Goal: Complete application form

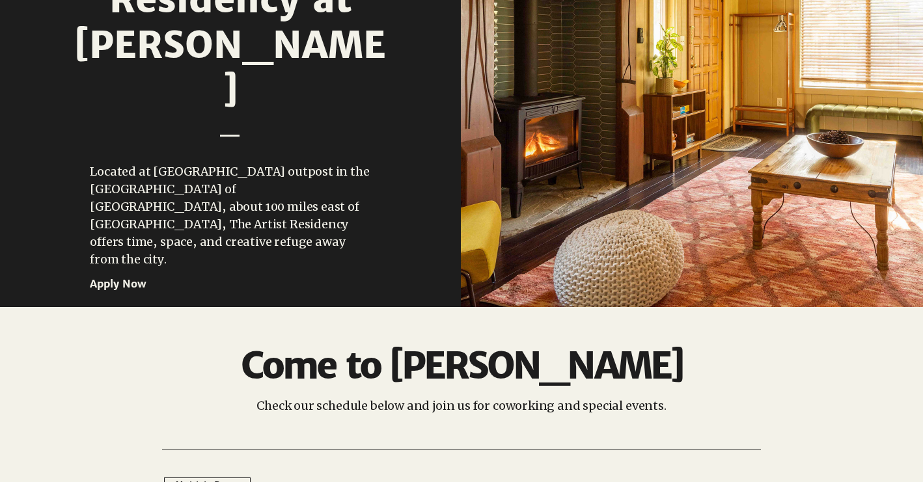
scroll to position [1670, 0]
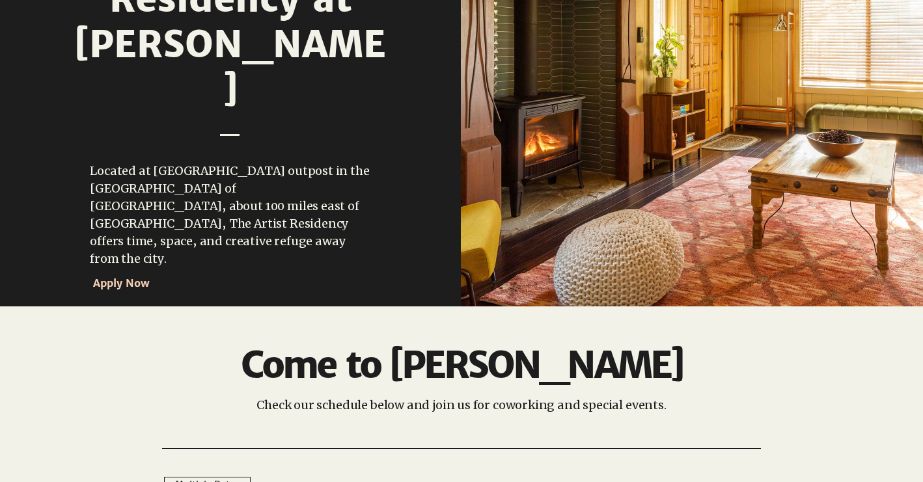
click at [136, 277] on span "Apply Now" at bounding box center [121, 283] width 57 height 13
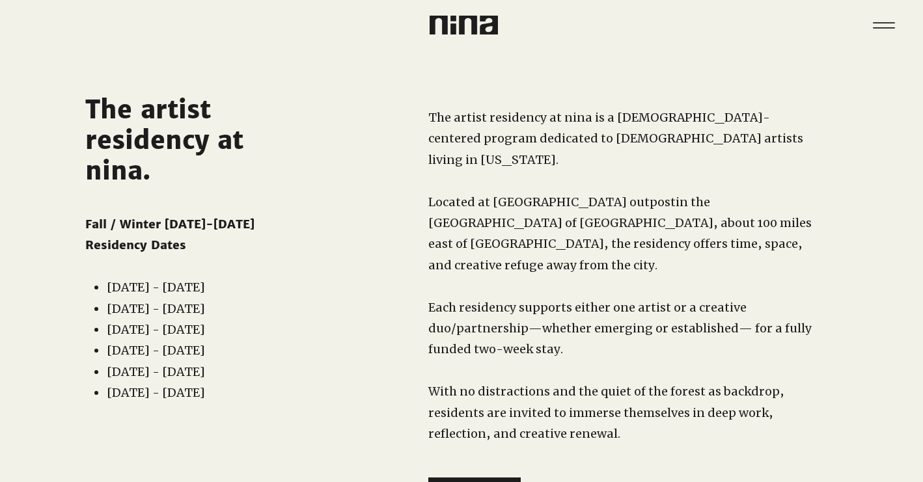
scroll to position [102, 0]
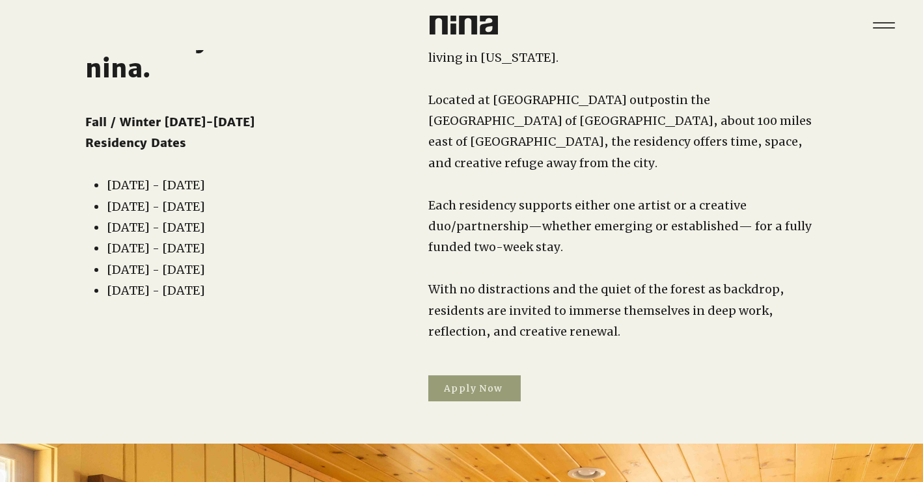
click at [474, 383] on span "Apply Now" at bounding box center [473, 389] width 59 height 12
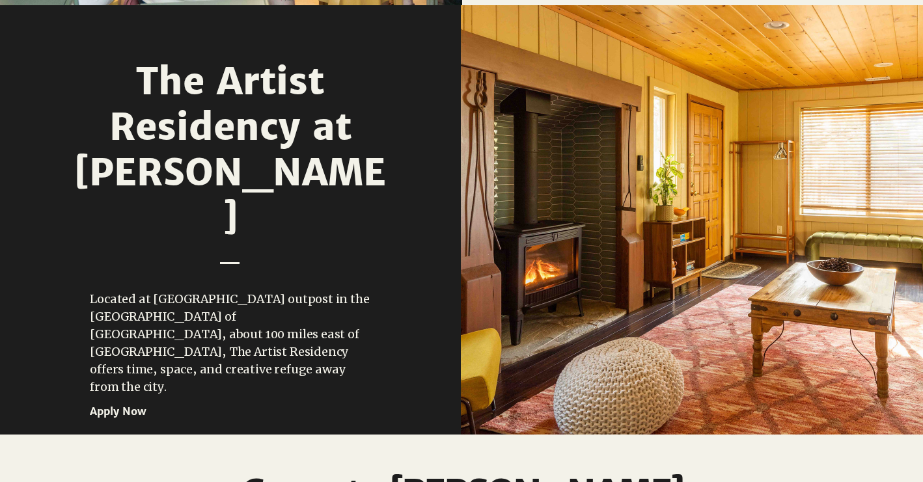
scroll to position [1575, 0]
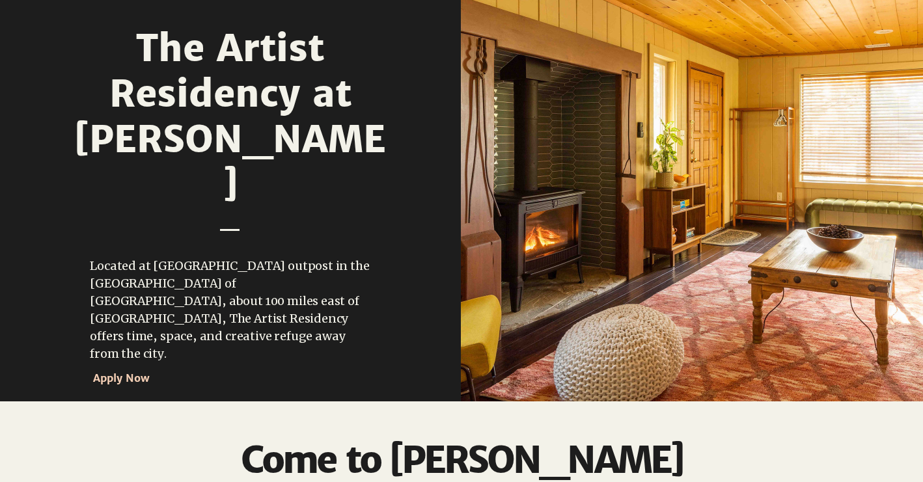
click at [136, 372] on span "Apply Now" at bounding box center [121, 378] width 57 height 13
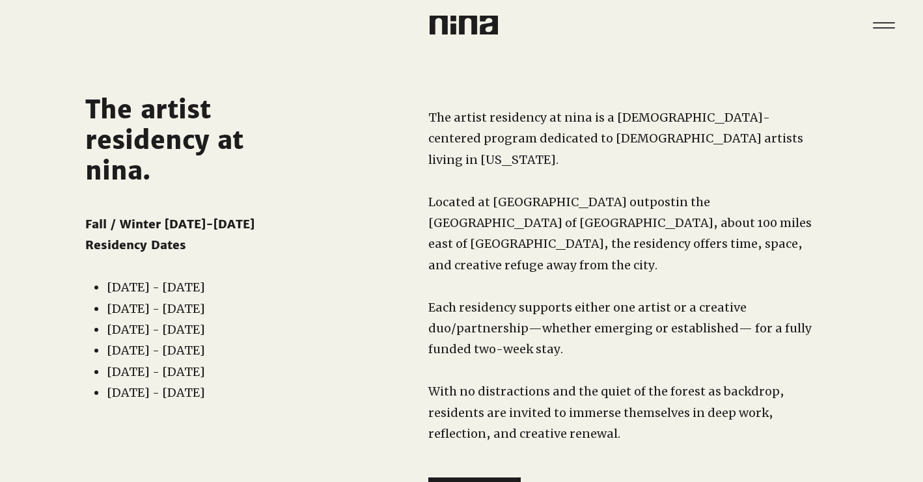
drag, startPoint x: 567, startPoint y: 328, endPoint x: 428, endPoint y: 186, distance: 198.3
click at [428, 186] on div "The artist residency at nina is a [DEMOGRAPHIC_DATA]-centered program dedicated…" at bounding box center [621, 276] width 386 height 338
copy div "Located at [GEOGRAPHIC_DATA] outpost in the [GEOGRAPHIC_DATA] of [GEOGRAPHIC_DA…"
